Goal: Task Accomplishment & Management: Complete application form

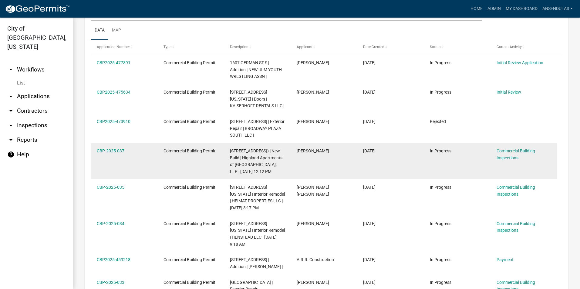
scroll to position [242, 0]
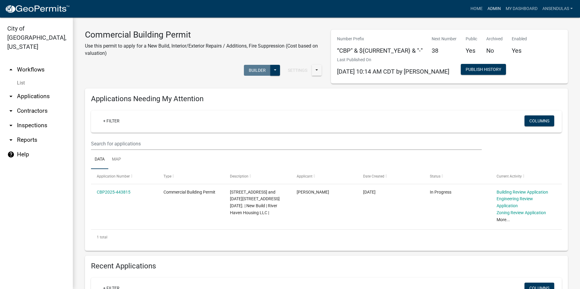
click at [496, 12] on link "Admin" at bounding box center [494, 9] width 18 height 12
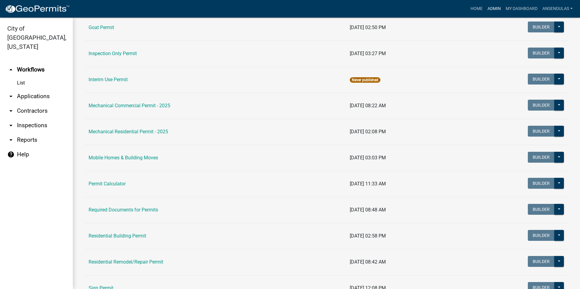
scroll to position [303, 0]
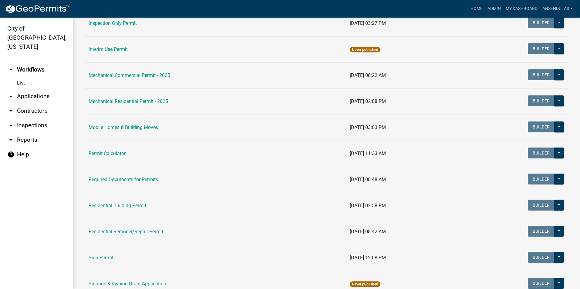
click at [113, 202] on td "Residential Building Permit" at bounding box center [215, 206] width 261 height 26
click at [114, 206] on link "Residential Building Permit" at bounding box center [118, 206] width 58 height 6
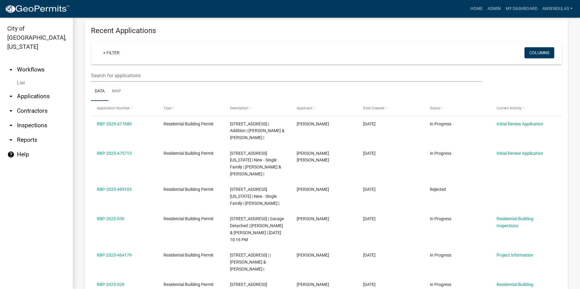
scroll to position [242, 0]
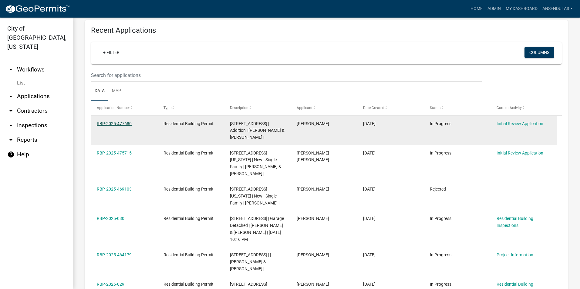
click at [122, 125] on link "RBP-2025-477680" at bounding box center [114, 123] width 35 height 5
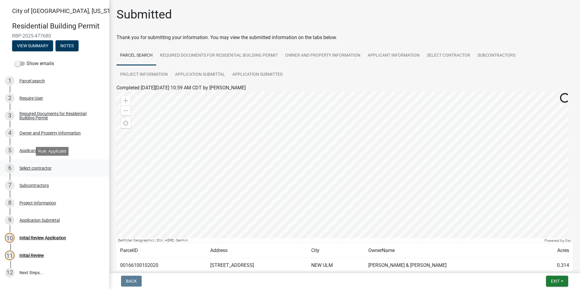
click at [47, 169] on div "Select contractor" at bounding box center [35, 168] width 32 height 4
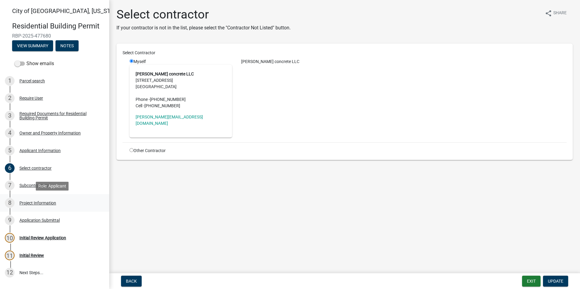
click at [49, 201] on div "Project Information" at bounding box center [37, 203] width 37 height 4
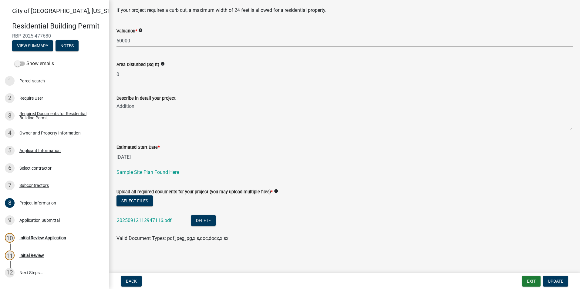
scroll to position [128, 0]
click at [146, 220] on link "20250912112947116.pdf" at bounding box center [144, 220] width 55 height 6
click at [147, 219] on link "20250912112947116.pdf" at bounding box center [144, 220] width 55 height 6
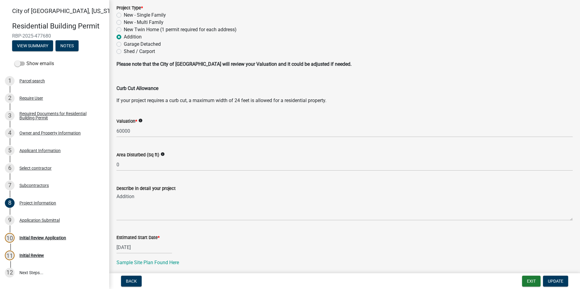
scroll to position [37, 0]
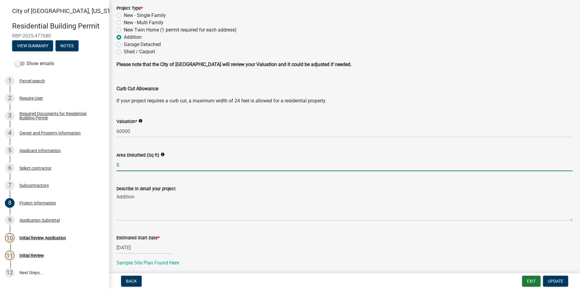
click at [130, 167] on input "0" at bounding box center [344, 165] width 456 height 12
type input "160"
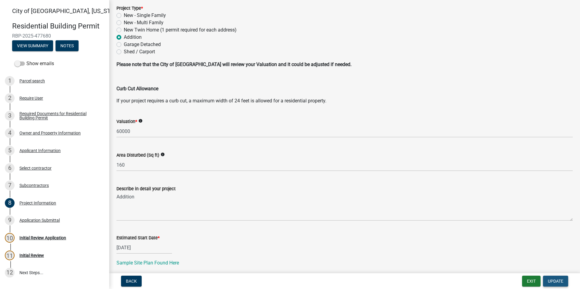
click at [551, 282] on span "Update" at bounding box center [554, 281] width 15 height 5
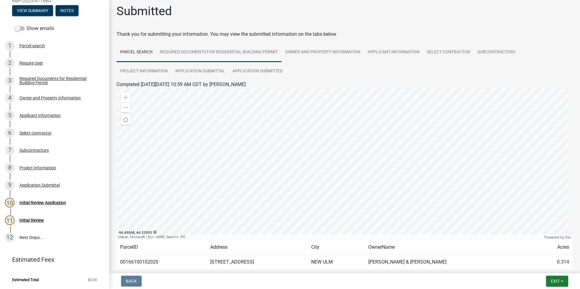
scroll to position [0, 0]
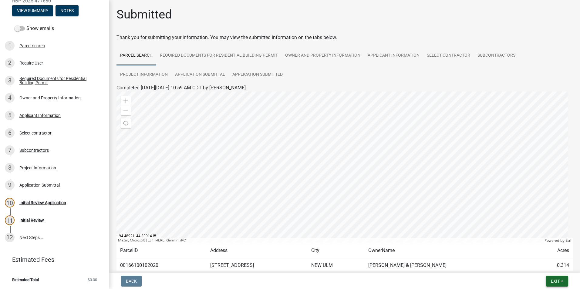
click at [554, 280] on span "Exit" at bounding box center [554, 281] width 9 height 5
click at [543, 263] on button "Save & Exit" at bounding box center [543, 265] width 48 height 15
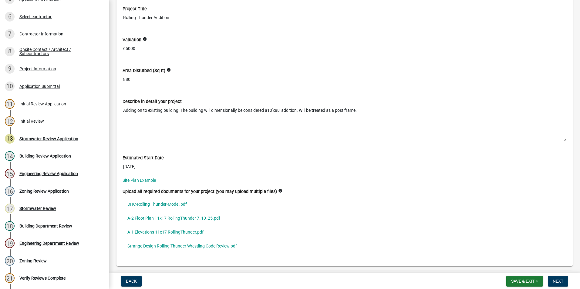
scroll to position [2213, 0]
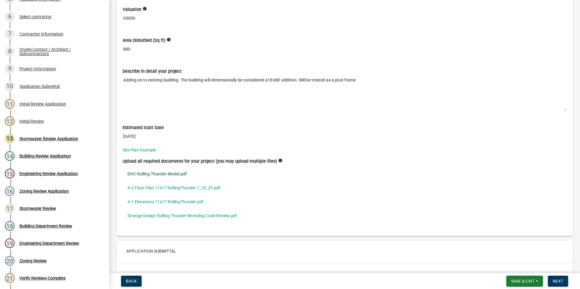
click at [170, 174] on link "DHC-Rolling Thunder-Model.pdf" at bounding box center [344, 174] width 444 height 14
click at [176, 187] on link "A-2 Floor Plan 11x17 RollingThunder 7_10_25.pdf" at bounding box center [344, 188] width 444 height 14
click at [166, 204] on link "A-1 Elevations 11x17 RollingThunder.pdf" at bounding box center [344, 202] width 444 height 14
click at [189, 218] on link "Strange Design Rolling Thunder Wrestling Code Review.pdf" at bounding box center [344, 216] width 444 height 14
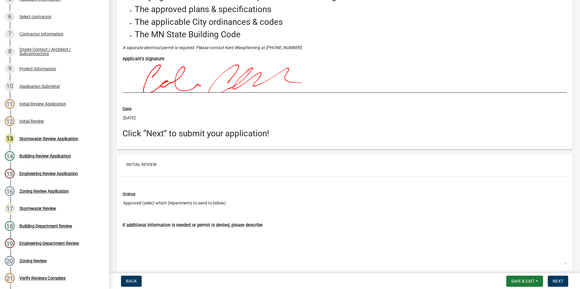
scroll to position [2524, 0]
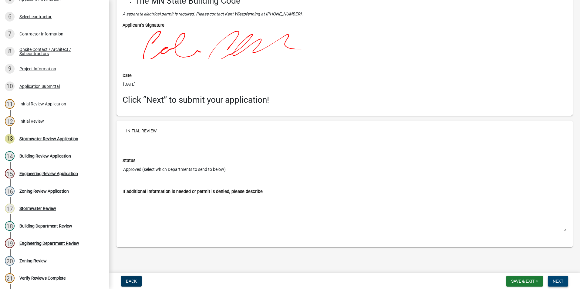
click at [560, 279] on span "Next" at bounding box center [557, 281] width 11 height 5
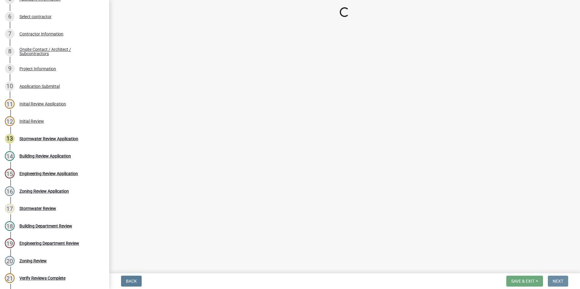
scroll to position [0, 0]
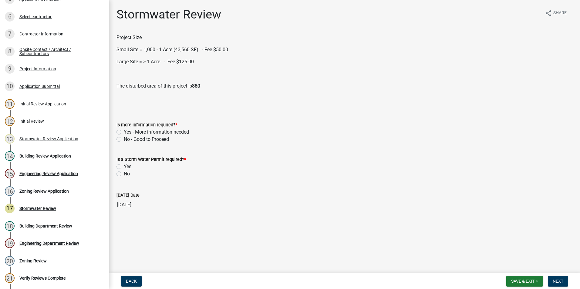
click at [124, 140] on label "No - Good to Proceed" at bounding box center [146, 139] width 45 height 7
click at [124, 140] on input "No - Good to Proceed" at bounding box center [126, 138] width 4 height 4
radio input "true"
click at [124, 175] on label "No" at bounding box center [127, 173] width 6 height 7
click at [124, 174] on input "No" at bounding box center [126, 172] width 4 height 4
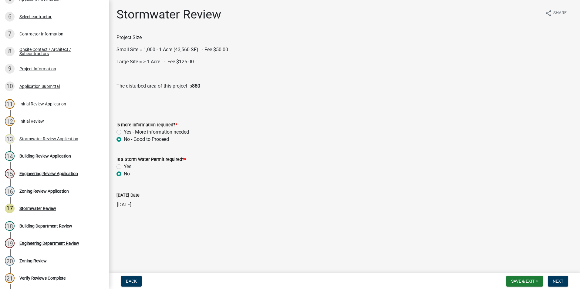
radio input "true"
click at [560, 279] on span "Next" at bounding box center [557, 281] width 11 height 5
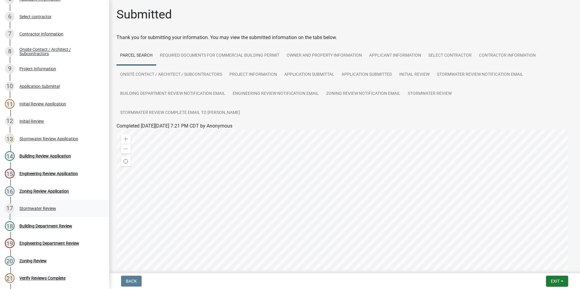
click at [25, 211] on div "Stormwater Review" at bounding box center [37, 208] width 37 height 4
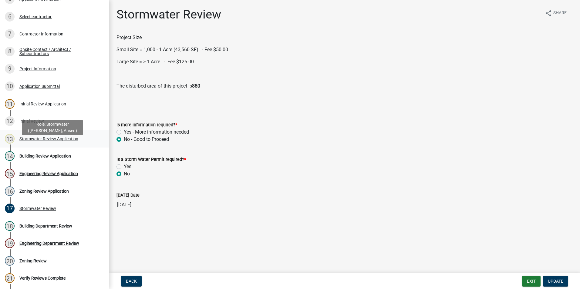
click at [25, 141] on div "Stormwater Review Application" at bounding box center [48, 139] width 59 height 4
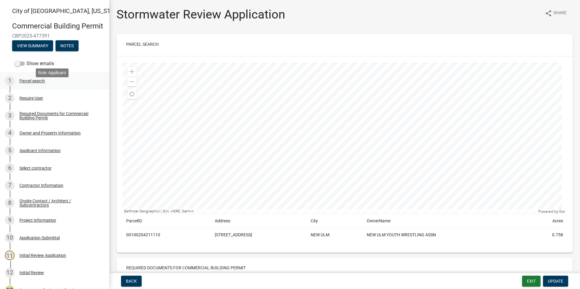
click at [38, 86] on div "1 Parcel search" at bounding box center [52, 81] width 95 height 10
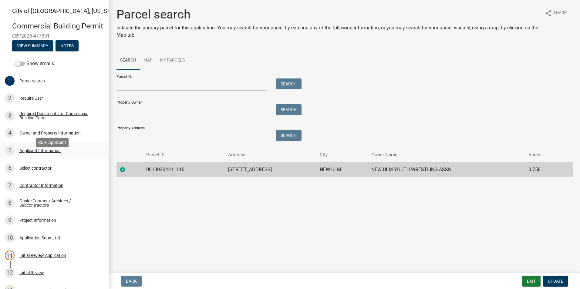
click at [45, 155] on div "5 Applicant Information" at bounding box center [52, 151] width 95 height 10
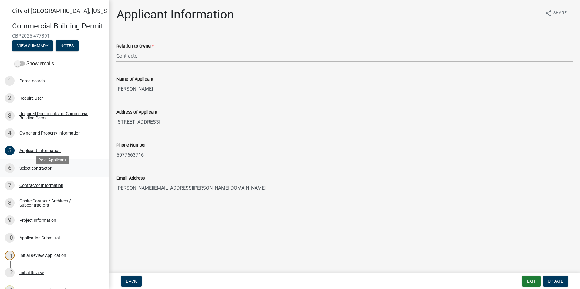
click at [44, 173] on div "6 Select contractor" at bounding box center [52, 168] width 95 height 10
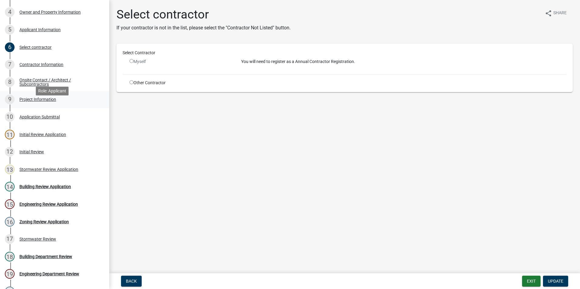
scroll to position [121, 0]
click at [37, 171] on div "Stormwater Review Application" at bounding box center [48, 169] width 59 height 4
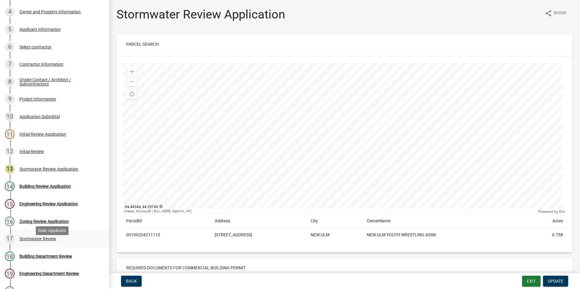
click at [43, 242] on div "17 Stormwater Review" at bounding box center [52, 239] width 95 height 10
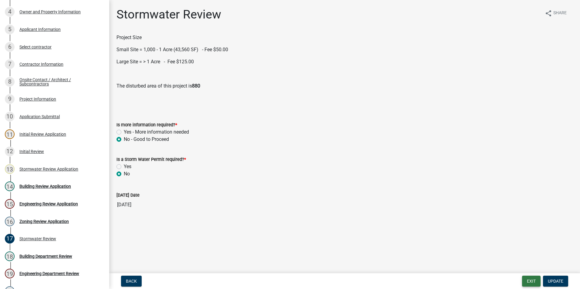
click at [529, 282] on button "Exit" at bounding box center [531, 281] width 18 height 11
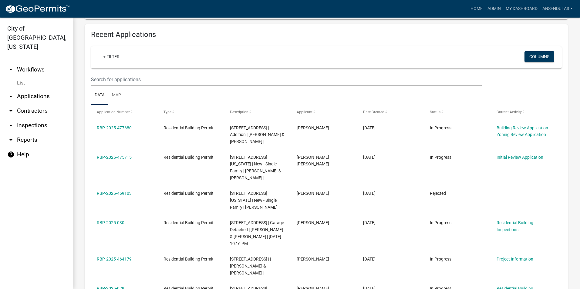
scroll to position [242, 0]
